Goal: Information Seeking & Learning: Learn about a topic

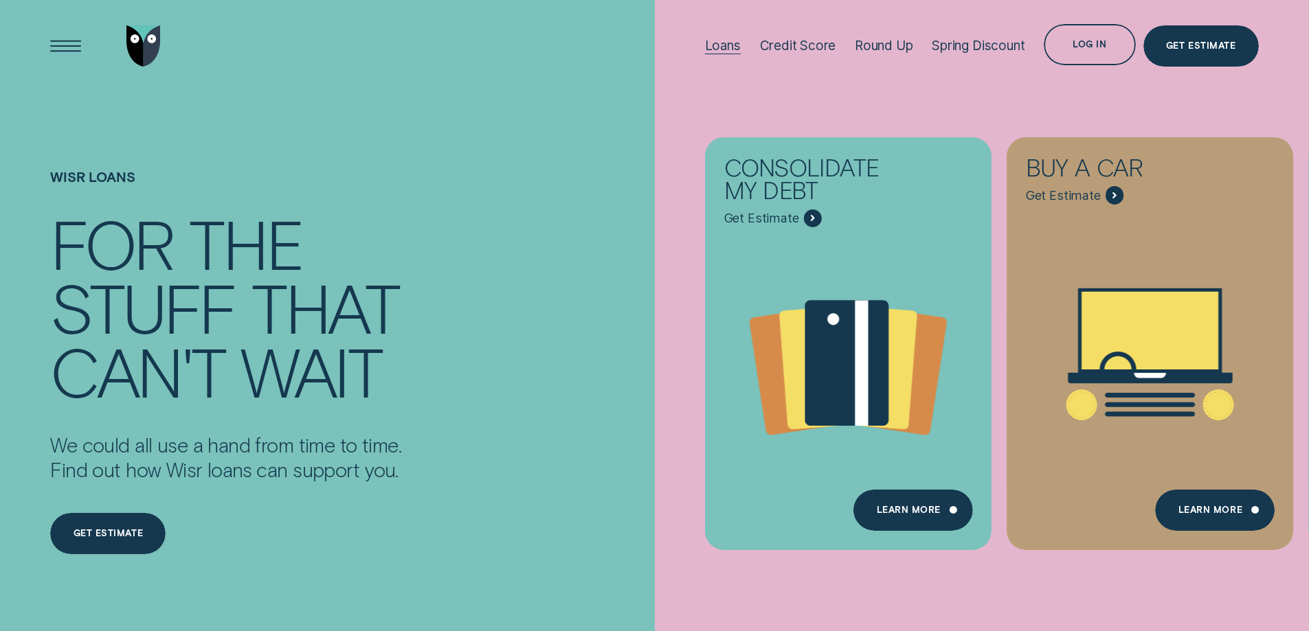
click at [724, 47] on div "Loans" at bounding box center [723, 46] width 36 height 16
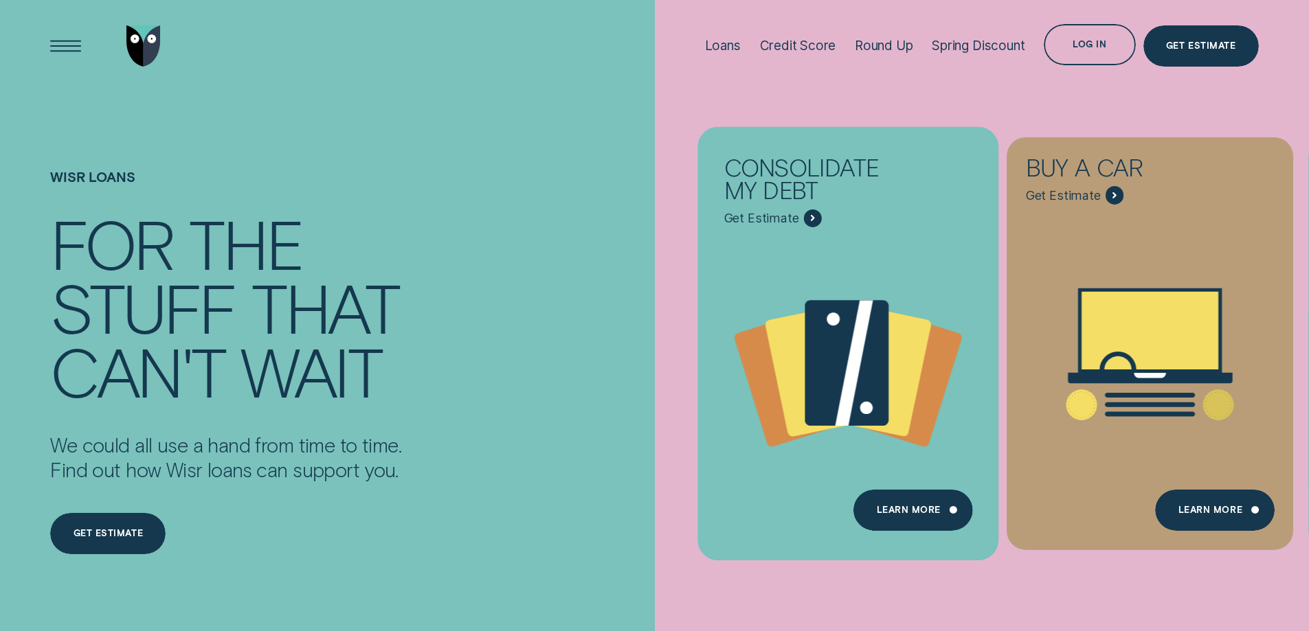
click at [811, 217] on icon "Consolidate my debt - Learn more" at bounding box center [812, 218] width 2 height 5
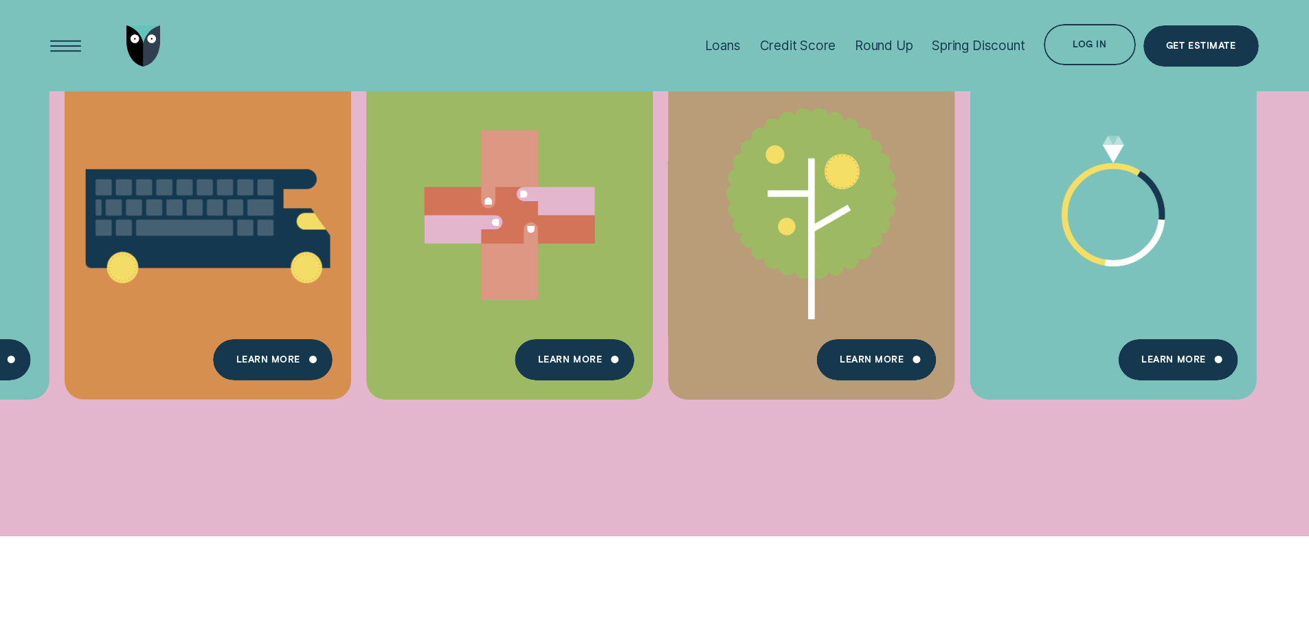
scroll to position [687, 0]
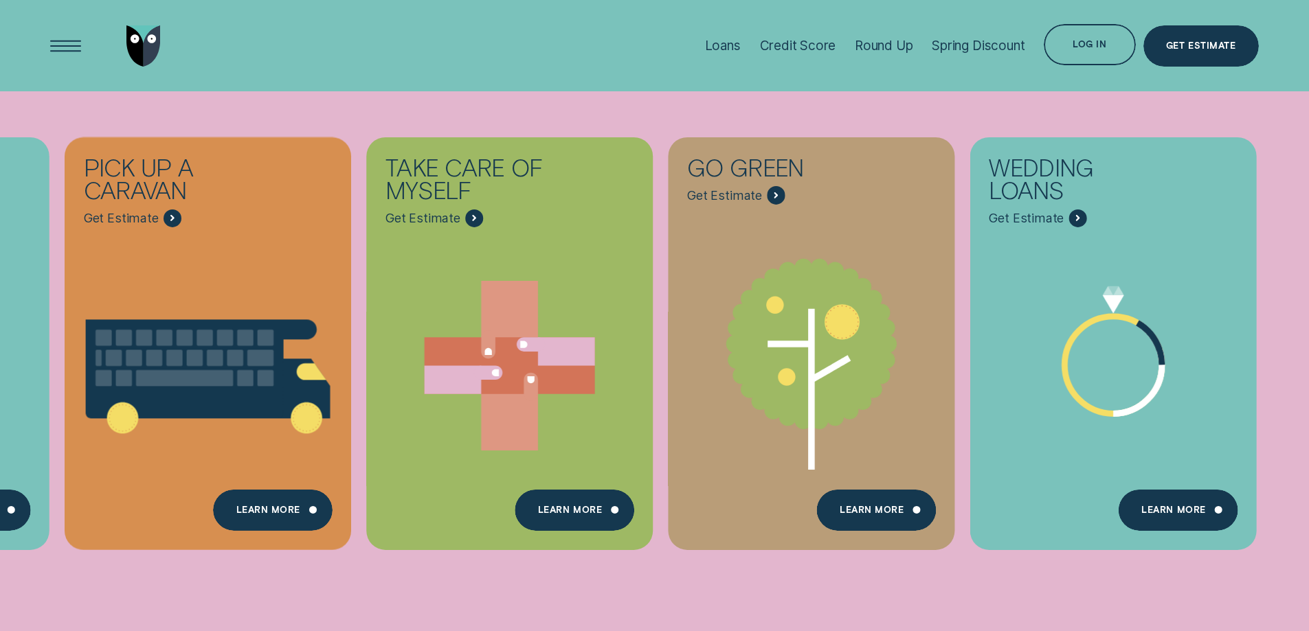
click at [163, 623] on div "Consolidate my debt Get Estimate Loans - Debt Consolidation Learn more Learn mo…" at bounding box center [654, 343] width 1309 height 687
drag, startPoint x: 26, startPoint y: 104, endPoint x: 22, endPoint y: 118, distance: 14.3
click at [17, 118] on ul "Consolidate my debt Get Estimate Loans - Debt Consolidation Learn more Learn mo…" at bounding box center [50, 343] width 101 height 687
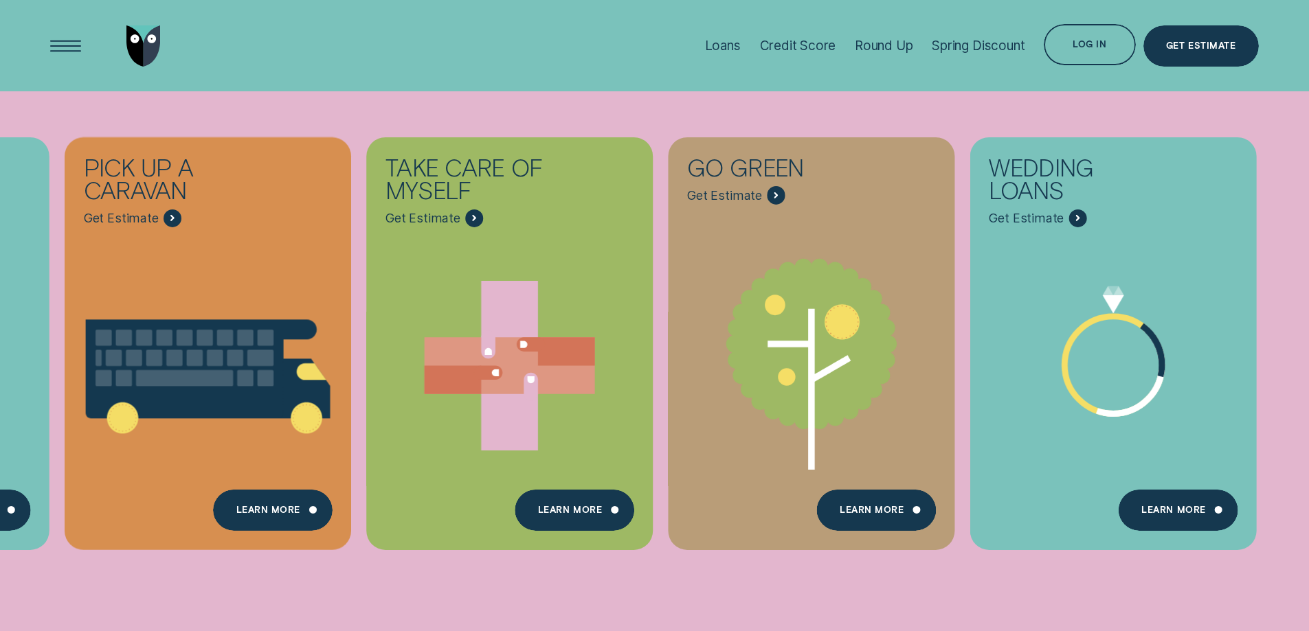
drag, startPoint x: 22, startPoint y: 118, endPoint x: 589, endPoint y: 122, distance: 566.9
click at [589, 122] on div "Consolidate my debt Get Estimate Loans - Debt Consolidation Learn more Learn mo…" at bounding box center [654, 343] width 1309 height 687
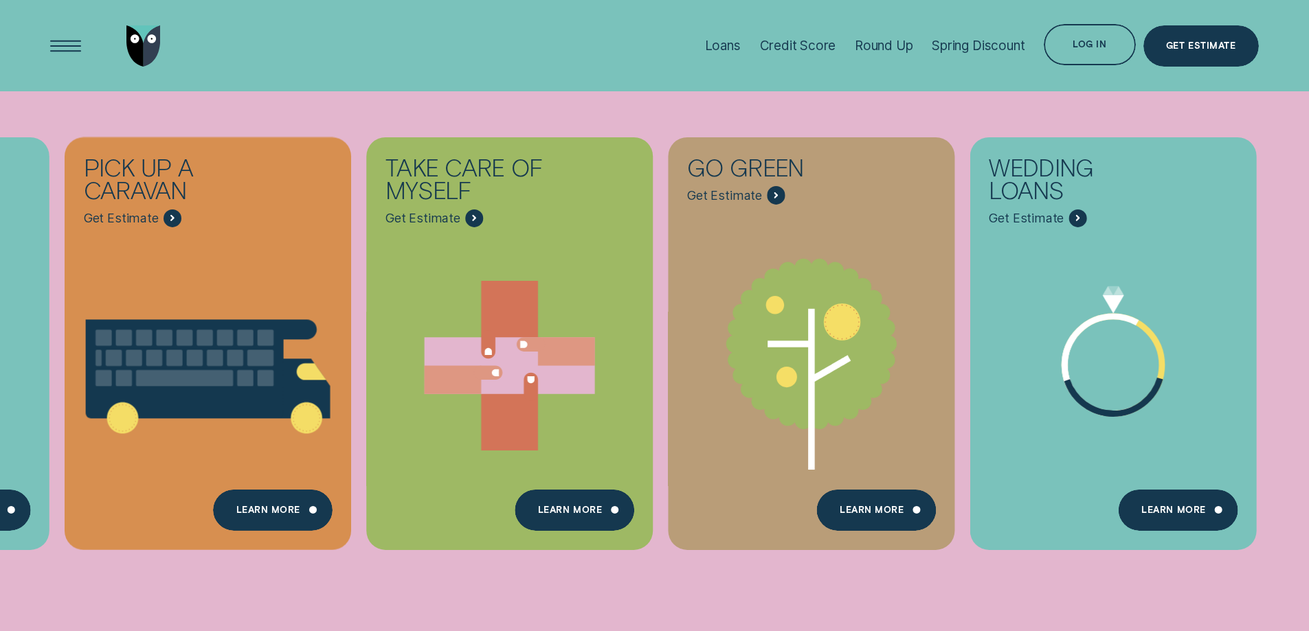
drag, startPoint x: 589, startPoint y: 122, endPoint x: 0, endPoint y: 125, distance: 588.9
click at [0, 125] on div "Consolidate my debt Get Estimate Loans - Debt Consolidation Learn more Learn mo…" at bounding box center [654, 343] width 1309 height 687
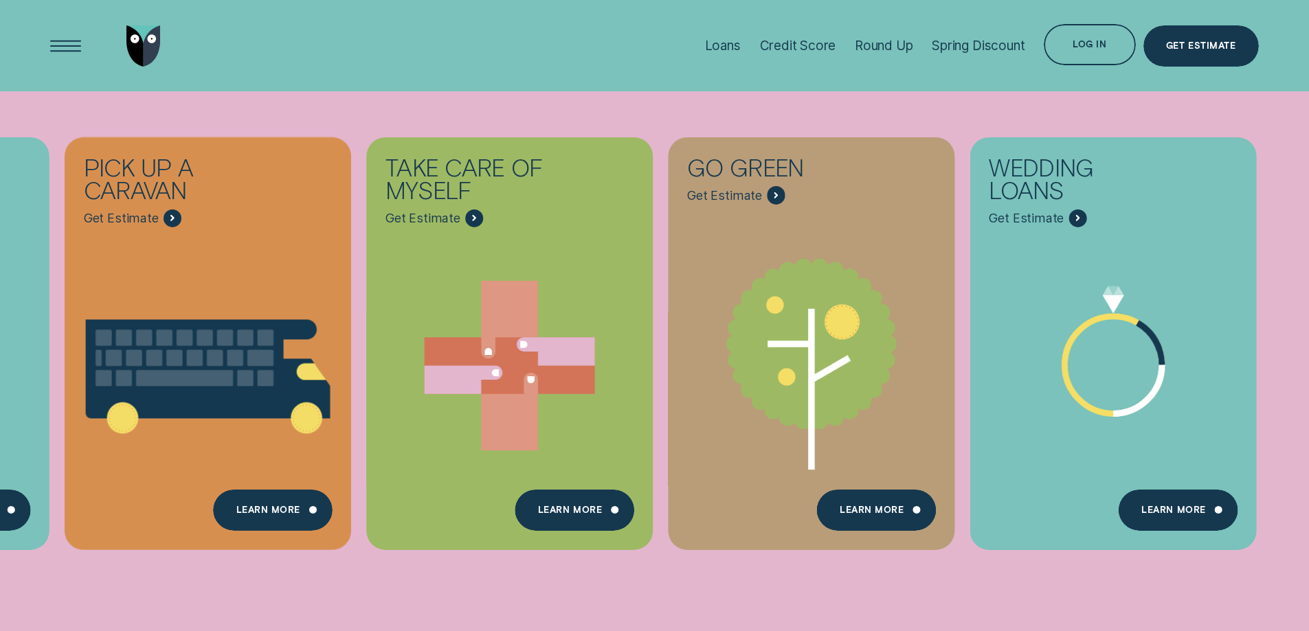
click at [739, 45] on li "Loans" at bounding box center [722, 45] width 55 height 91
click at [723, 46] on div "Loans" at bounding box center [723, 46] width 36 height 16
click at [142, 43] on img "Go to home page" at bounding box center [143, 45] width 34 height 41
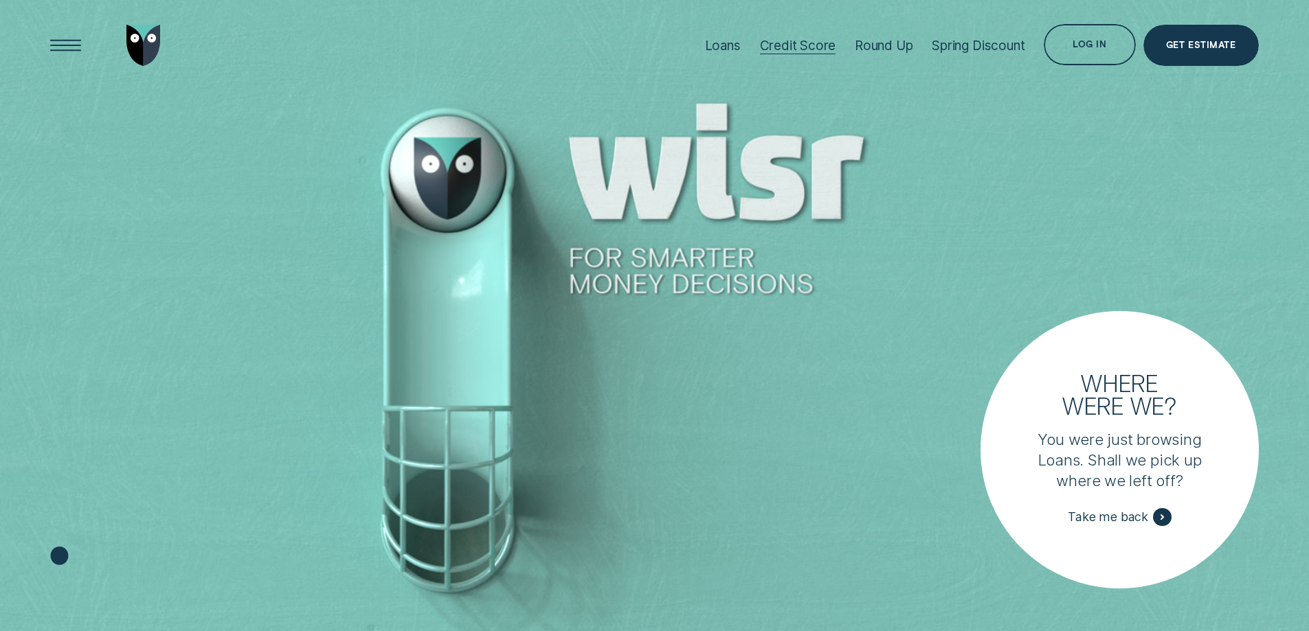
click at [807, 46] on div "Credit Score" at bounding box center [798, 46] width 76 height 16
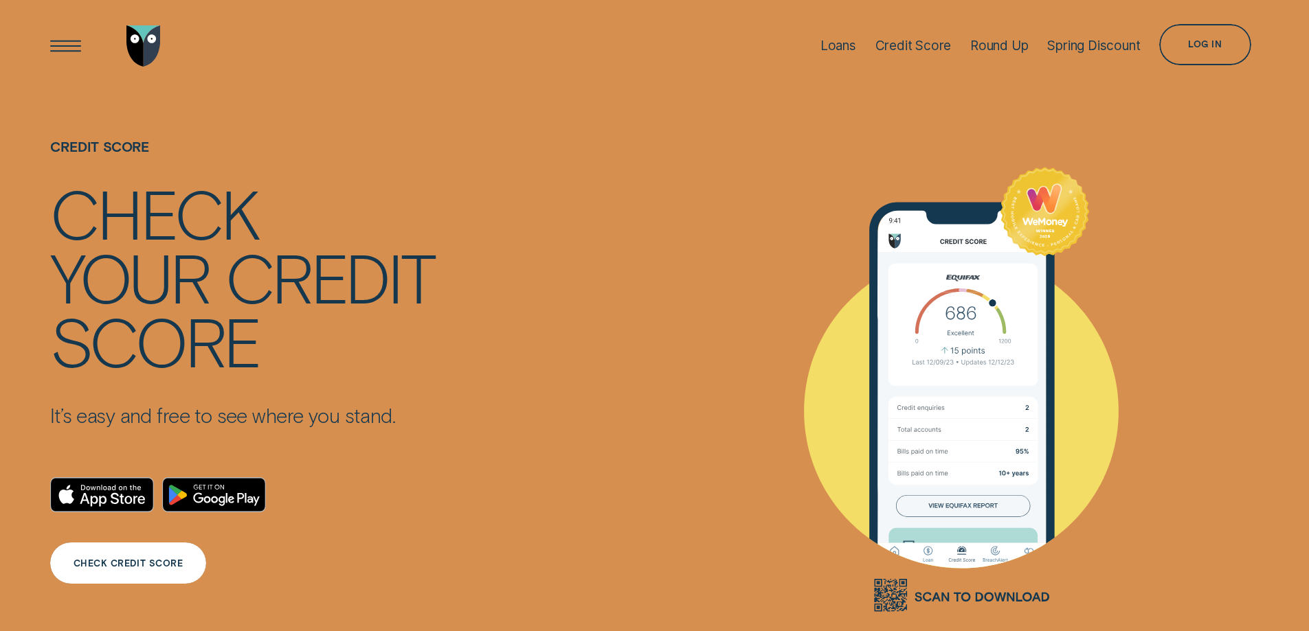
click at [113, 563] on div "CHECK CREDIT SCORE" at bounding box center [129, 564] width 110 height 8
click at [1076, 53] on div "Spring Discount" at bounding box center [1093, 46] width 93 height 16
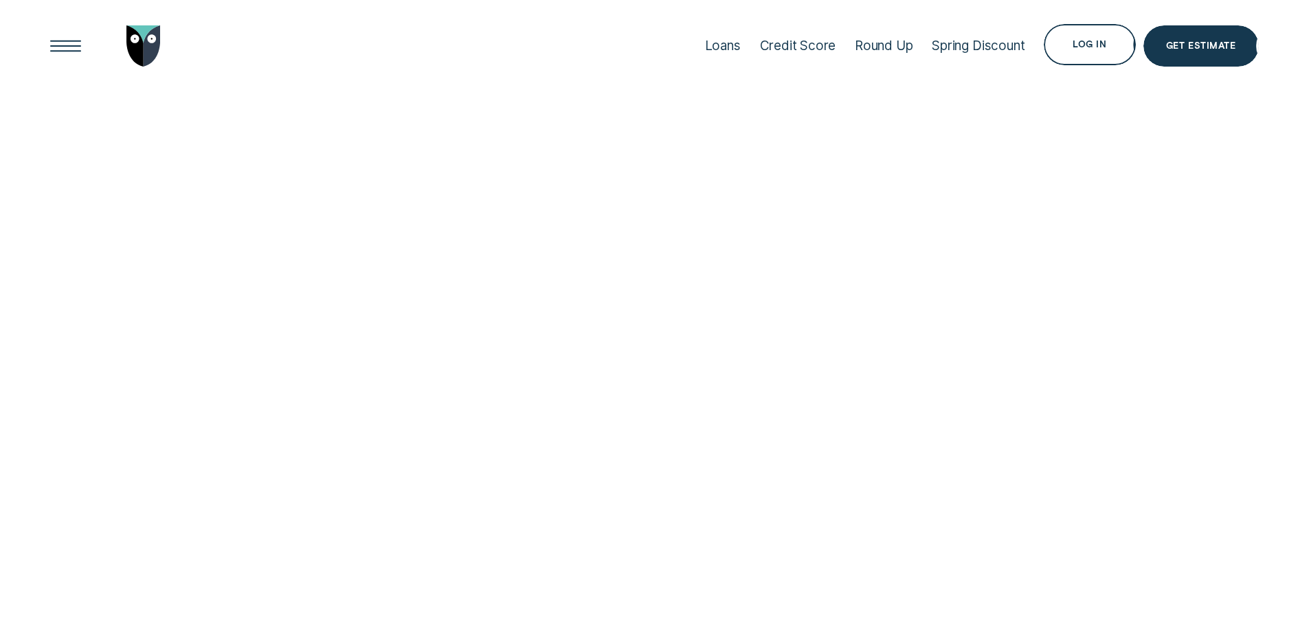
scroll to position [687, 0]
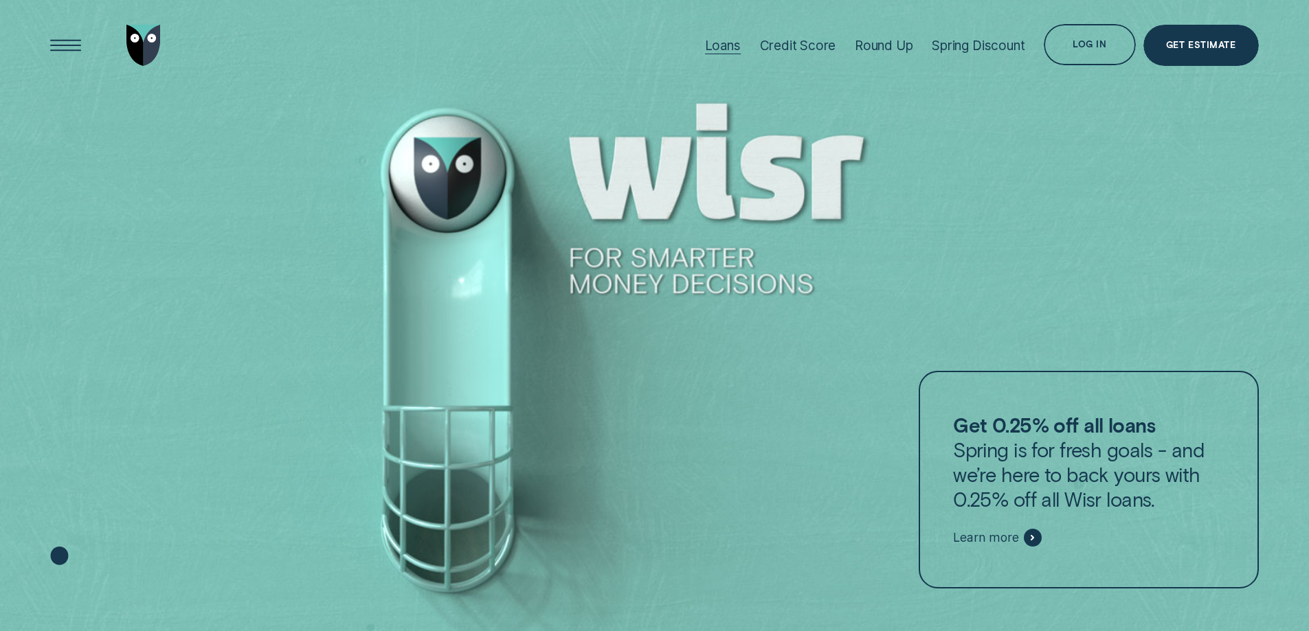
click at [708, 44] on div "Loans" at bounding box center [723, 46] width 36 height 16
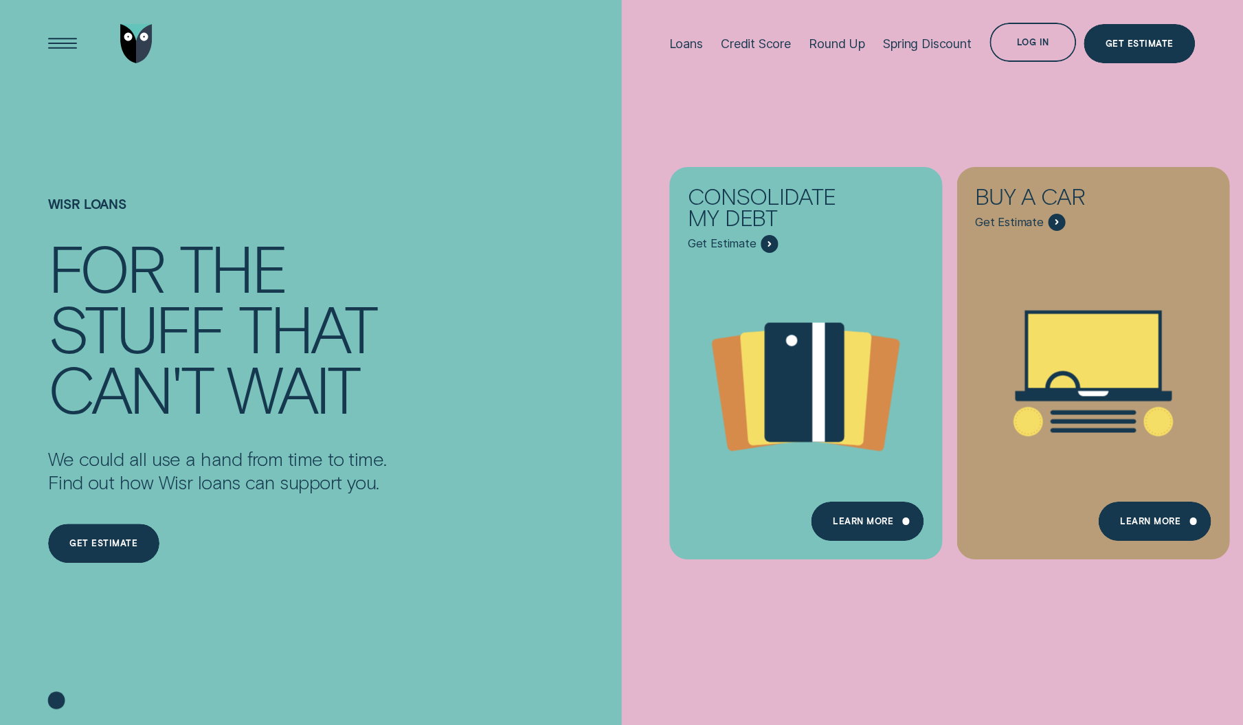
click at [1020, 138] on div "Consolidate my debt Get Estimate Loans - Debt Consolidation Learn more Learn mo…" at bounding box center [1243, 363] width 1243 height 726
click at [1013, 122] on div "Consolidate my debt Get Estimate Loans - Debt Consolidation Learn more Learn mo…" at bounding box center [1243, 363] width 1243 height 726
click at [1020, 122] on div "Consolidate my debt Get Estimate Loans - Debt Consolidation Learn more Learn mo…" at bounding box center [1243, 363] width 1243 height 726
click at [1025, 121] on div "Consolidate my debt Get Estimate Loans - Debt Consolidation Learn more Learn mo…" at bounding box center [1243, 363] width 1243 height 726
click at [1040, 135] on div "Consolidate my debt Get Estimate Loans - Debt Consolidation Learn more Learn mo…" at bounding box center [1243, 363] width 1243 height 726
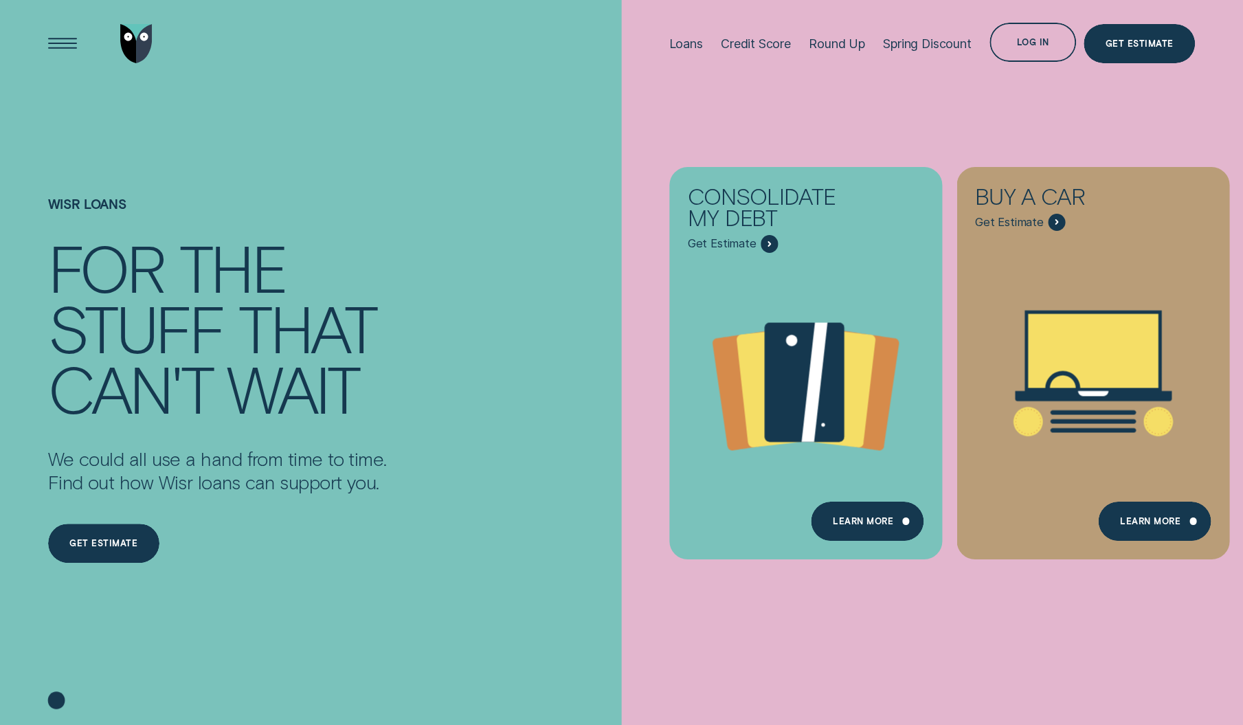
click at [1001, 132] on div "Consolidate my debt Get Estimate Loans - Debt Consolidation Learn more Learn mo…" at bounding box center [1243, 363] width 1243 height 726
